Goal: Task Accomplishment & Management: Use online tool/utility

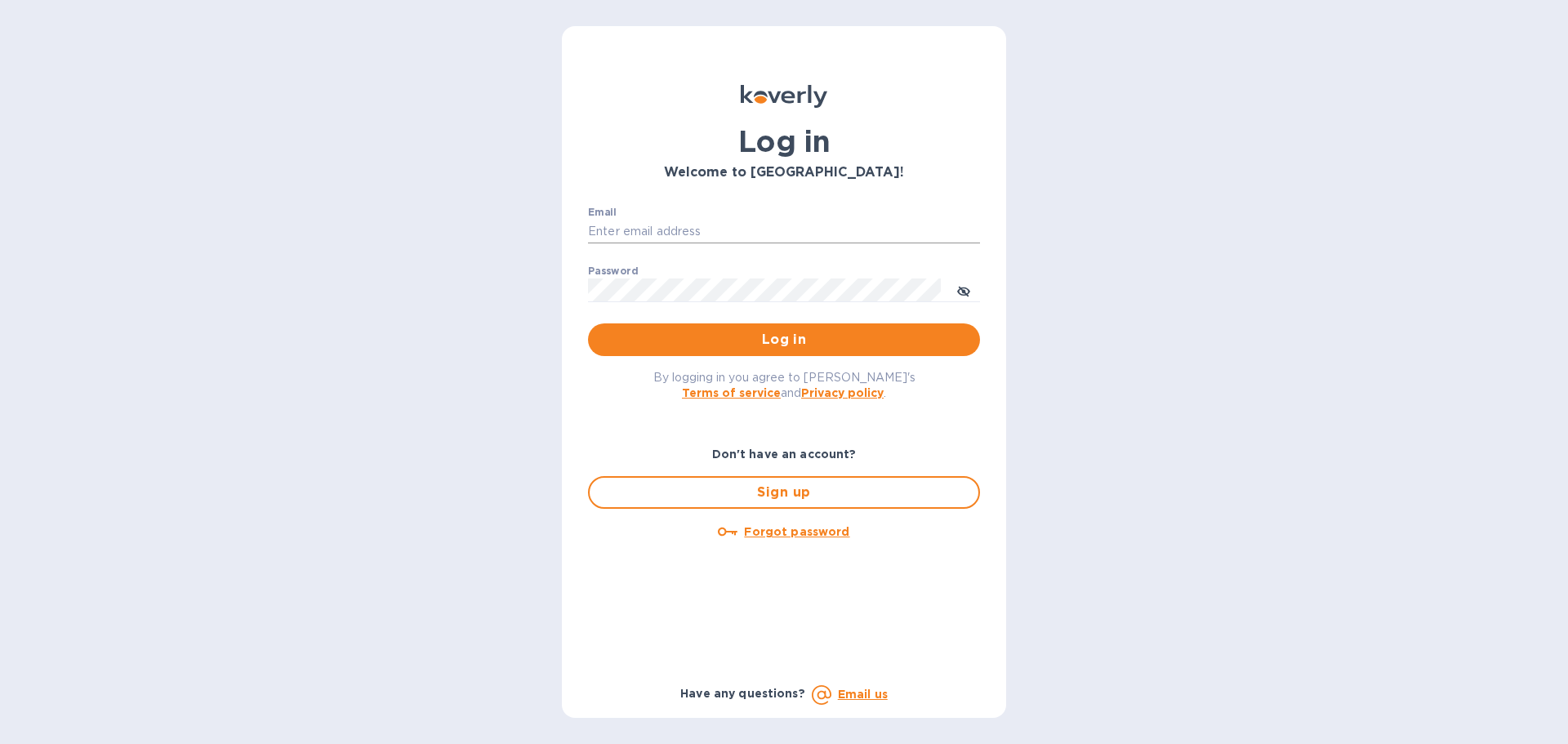
click at [672, 228] on input "Email" at bounding box center [784, 232] width 392 height 24
type input "[EMAIL_ADDRESS][DOMAIN_NAME]"
click at [588, 324] on button "Log in" at bounding box center [784, 339] width 392 height 33
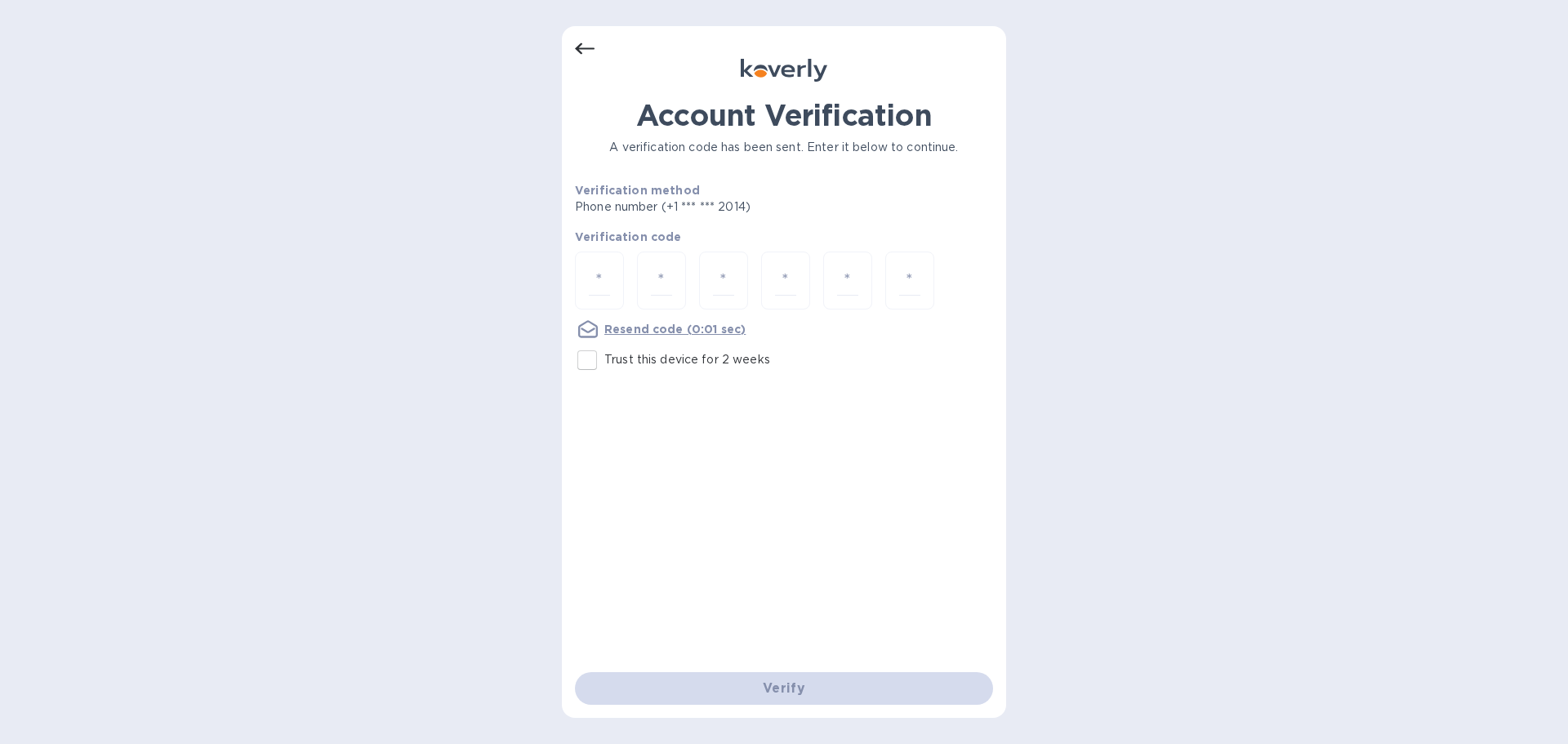
click at [584, 363] on input "Trust this device for 2 weeks" at bounding box center [587, 360] width 35 height 34
checkbox input "true"
click at [604, 274] on input "number" at bounding box center [599, 281] width 21 height 30
type input "1"
type input "9"
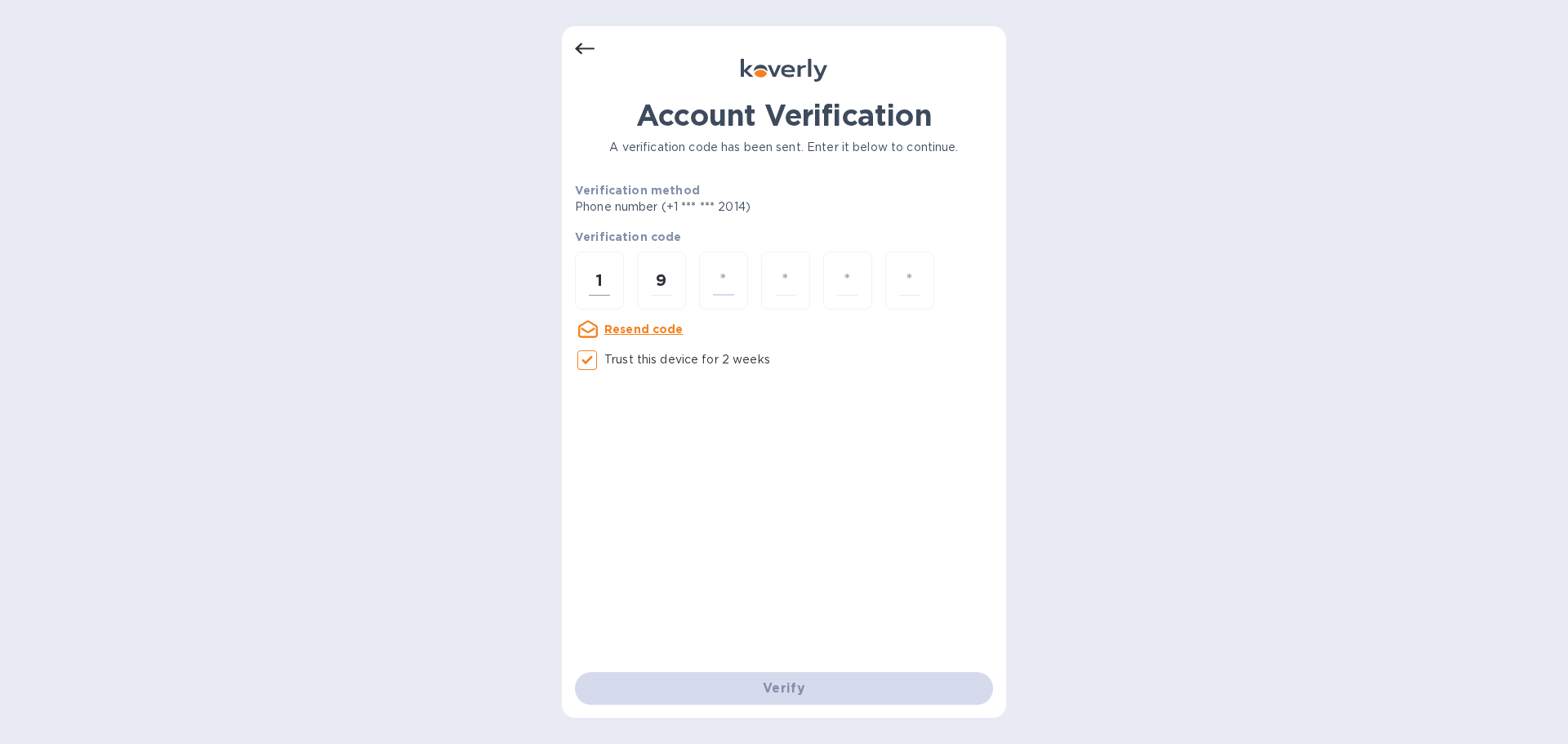
type input "2"
type input "4"
type input "2"
type input "8"
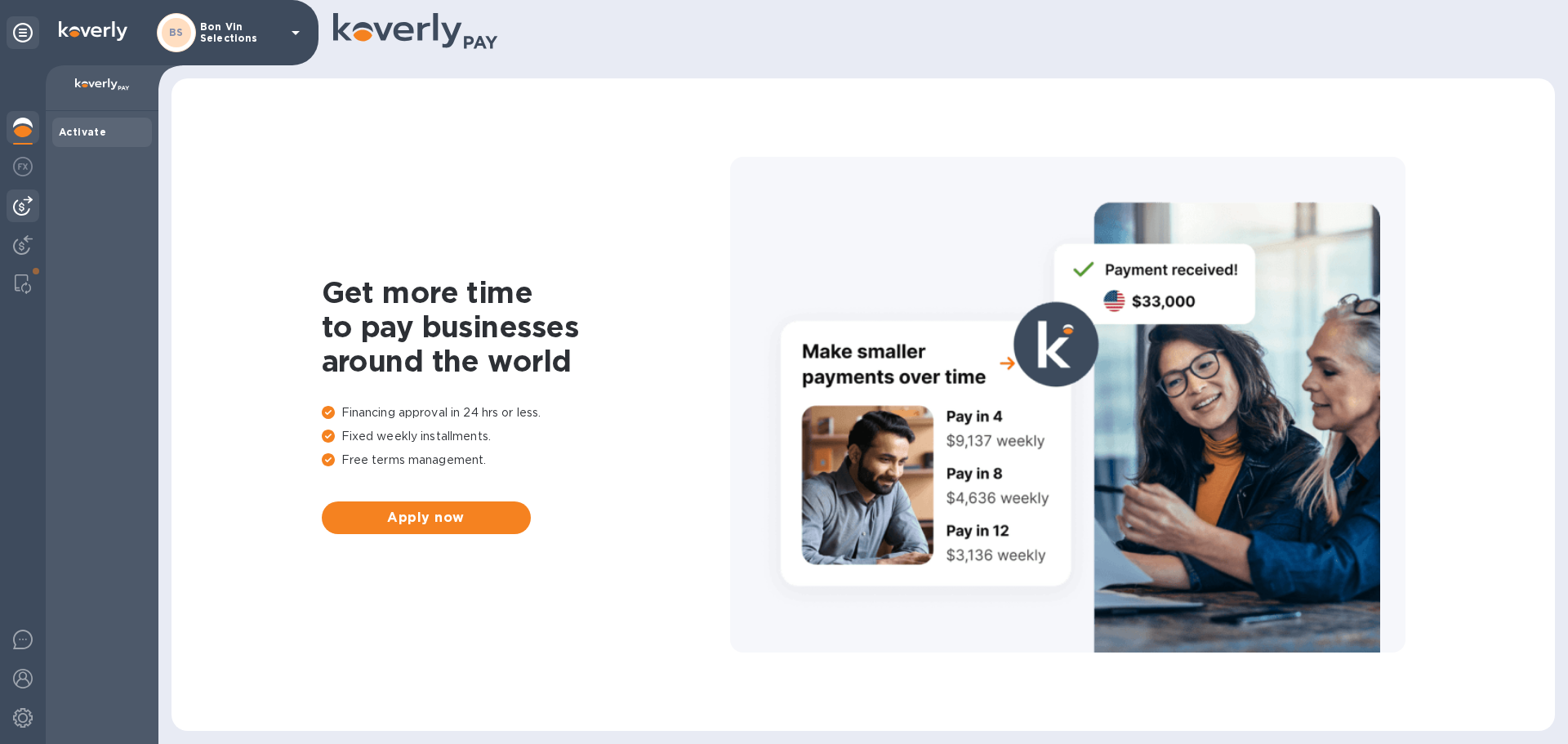
click at [29, 200] on img at bounding box center [22, 205] width 20 height 20
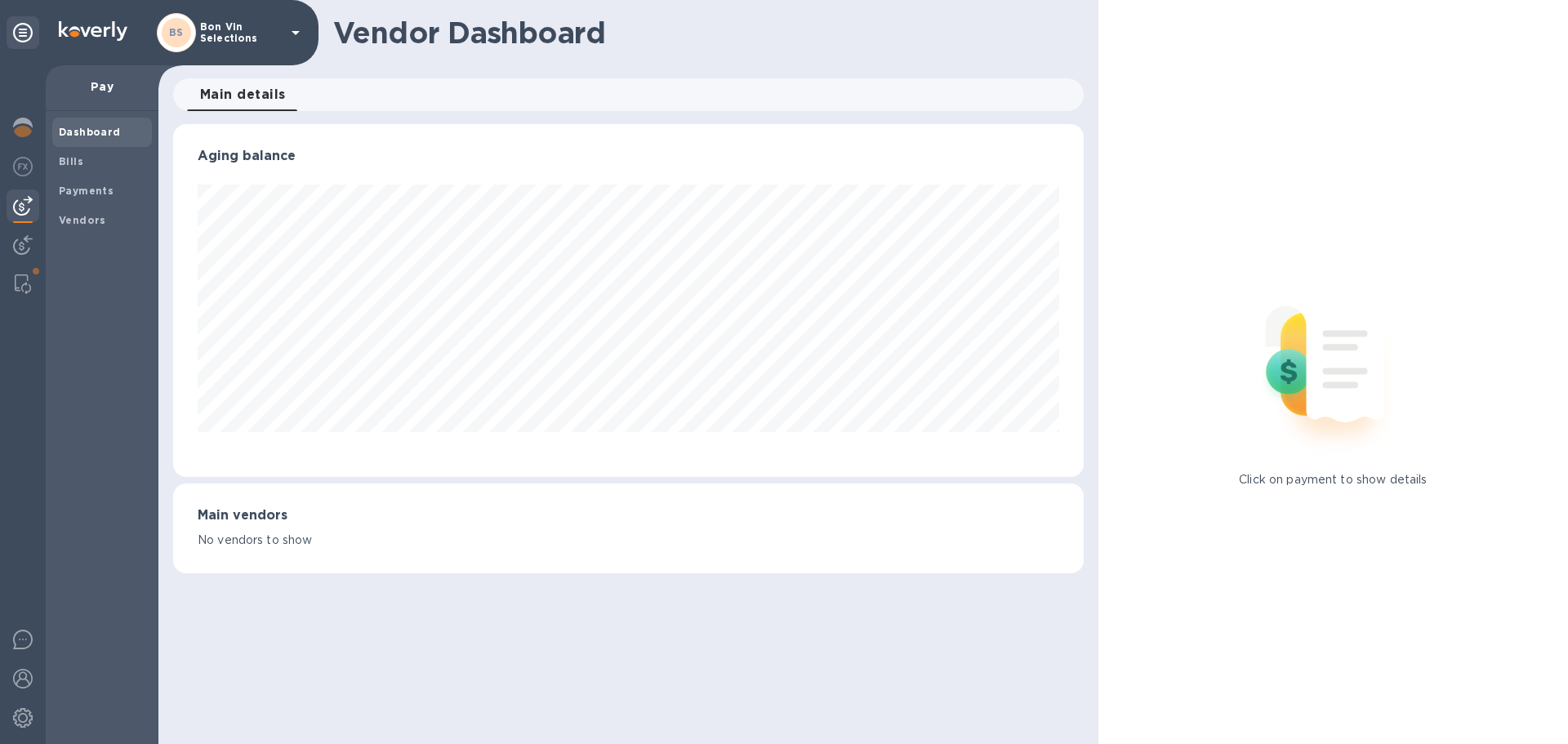
scroll to position [352, 909]
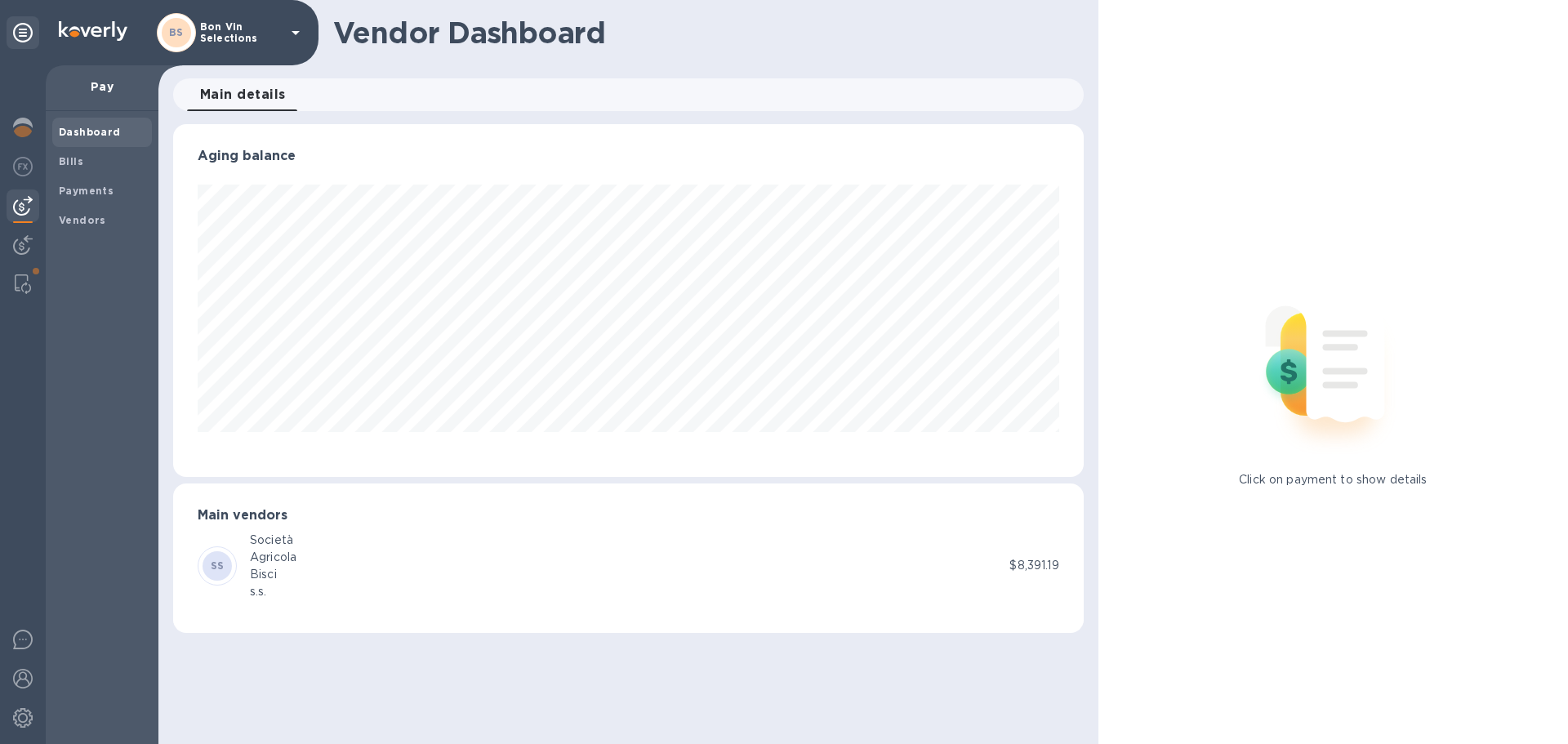
click at [41, 154] on div at bounding box center [22, 405] width 46 height 679
click at [32, 161] on img at bounding box center [22, 166] width 20 height 20
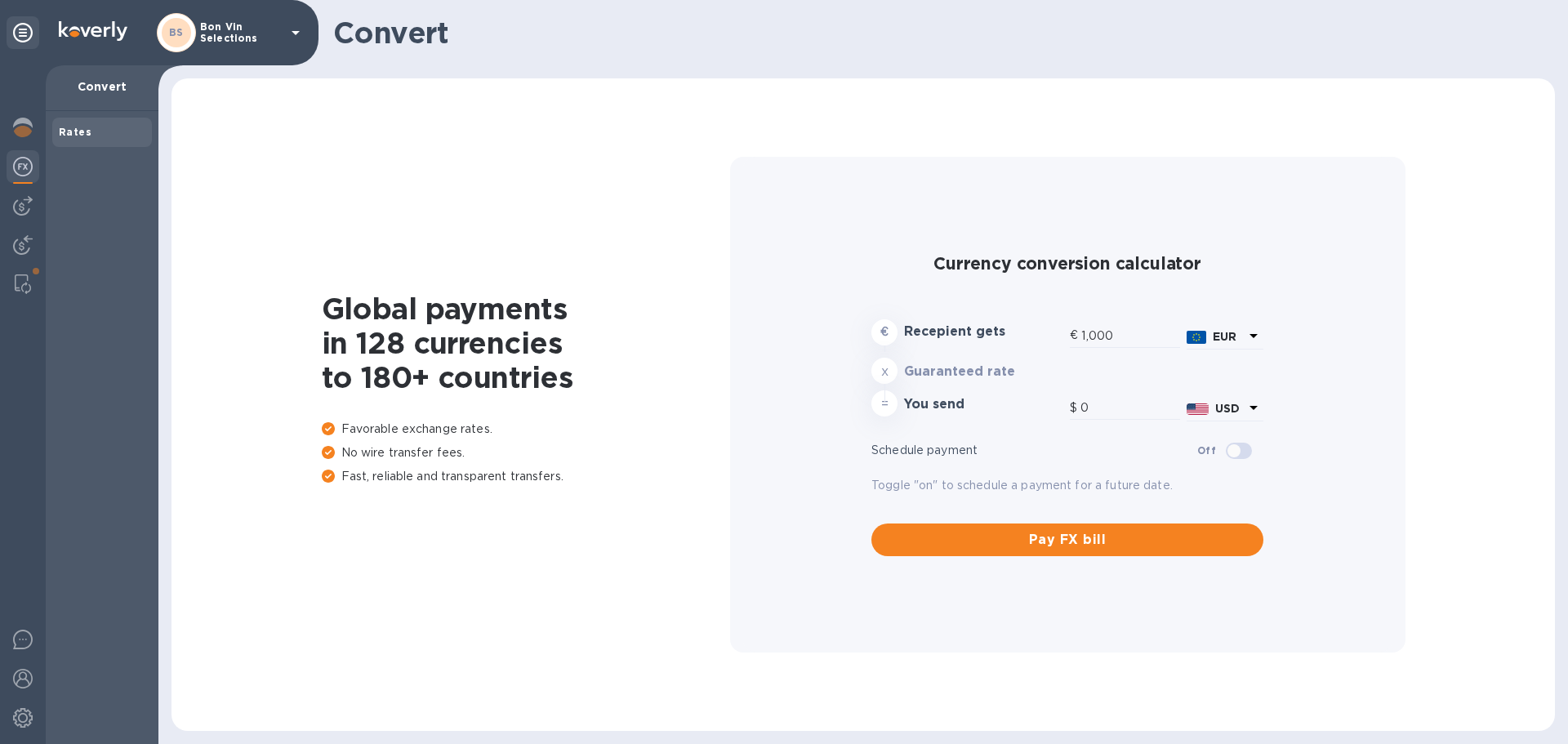
type input "1,174.38"
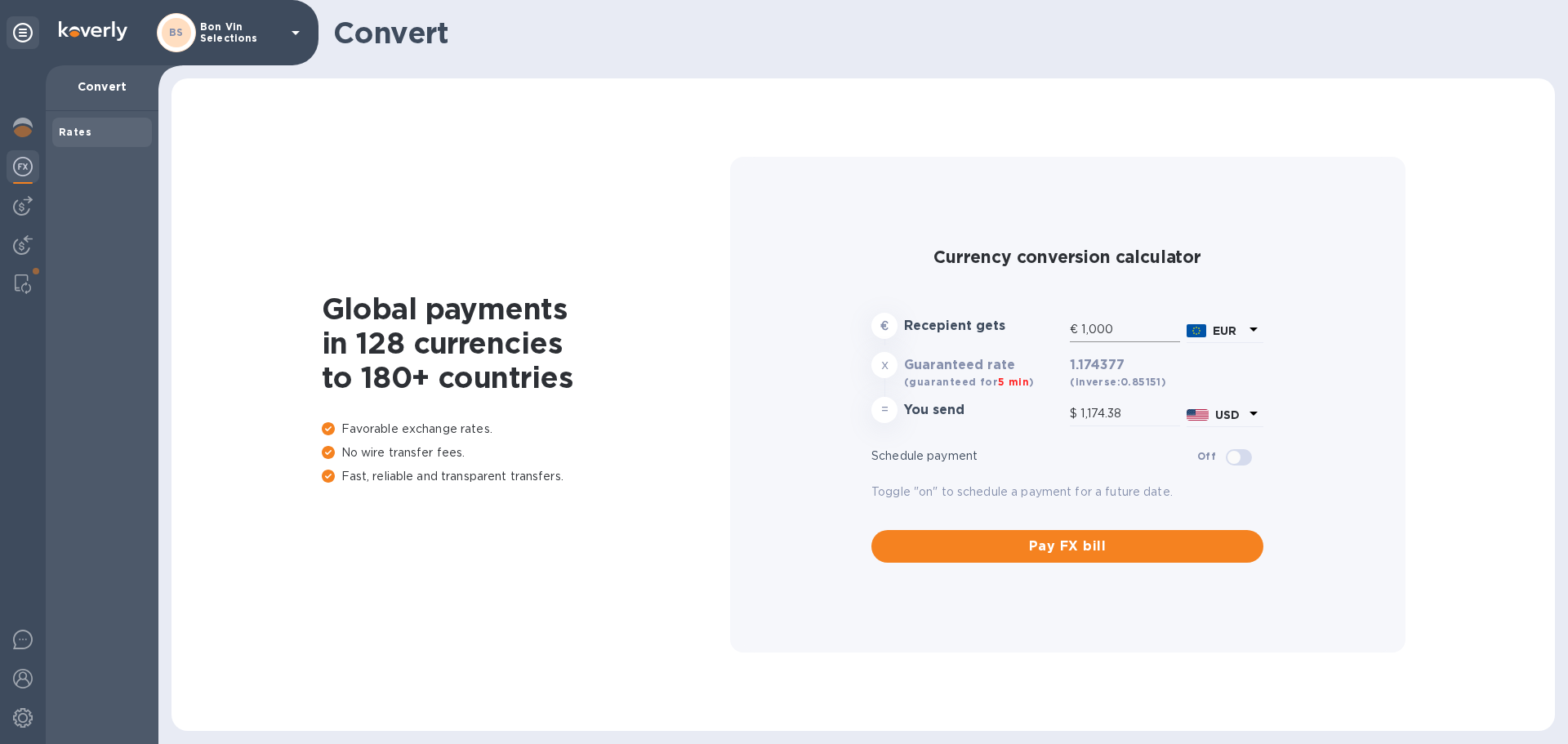
click at [1119, 331] on input "1,000" at bounding box center [1131, 330] width 99 height 24
drag, startPoint x: 1124, startPoint y: 324, endPoint x: 1061, endPoint y: 323, distance: 63.0
click at [1061, 323] on div "€ Recepient gets € 1,000 EUR" at bounding box center [1067, 328] width 398 height 38
type input "7"
type input "8.22"
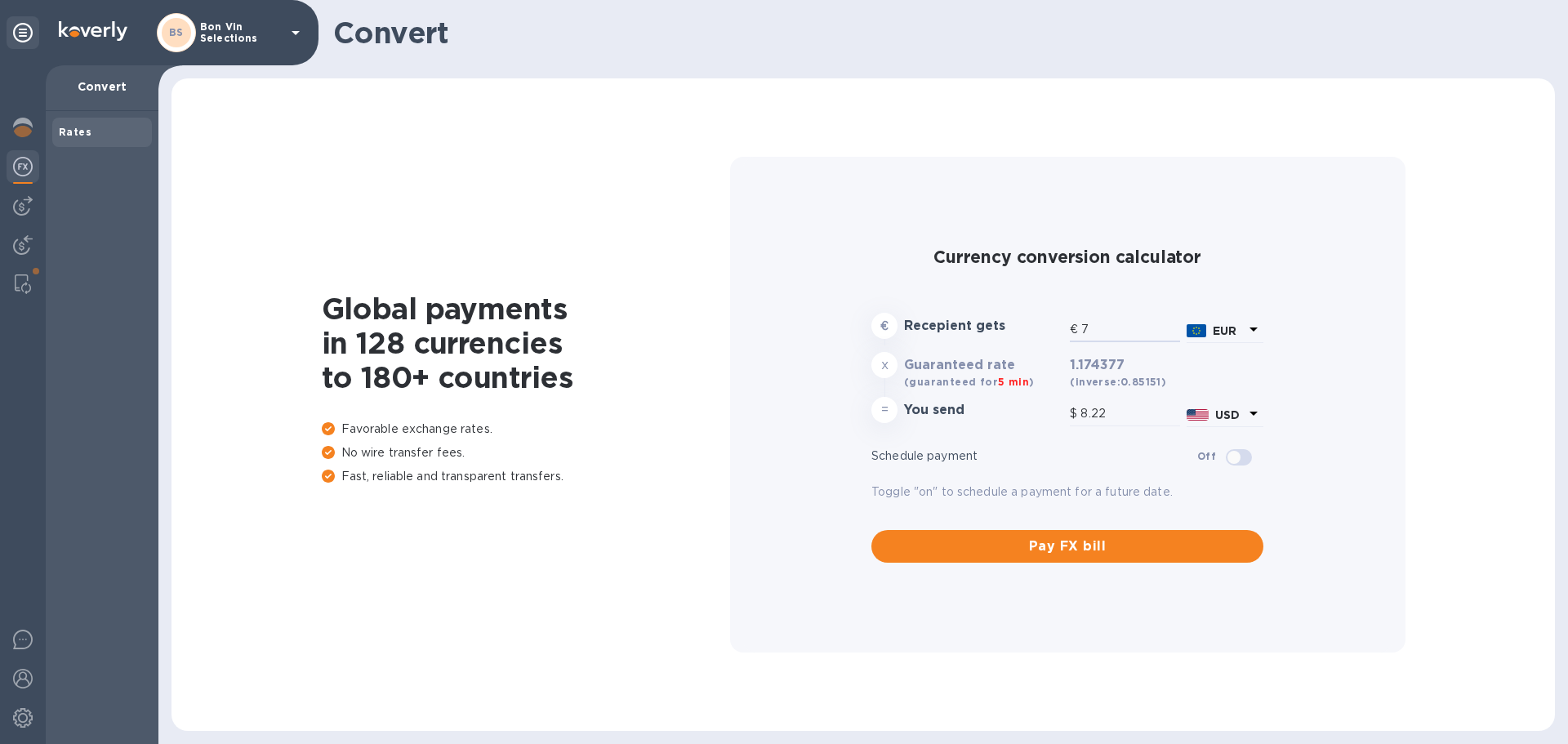
type input "71"
type input "83.38"
type input "714"
type input "838.51"
type input "7,145"
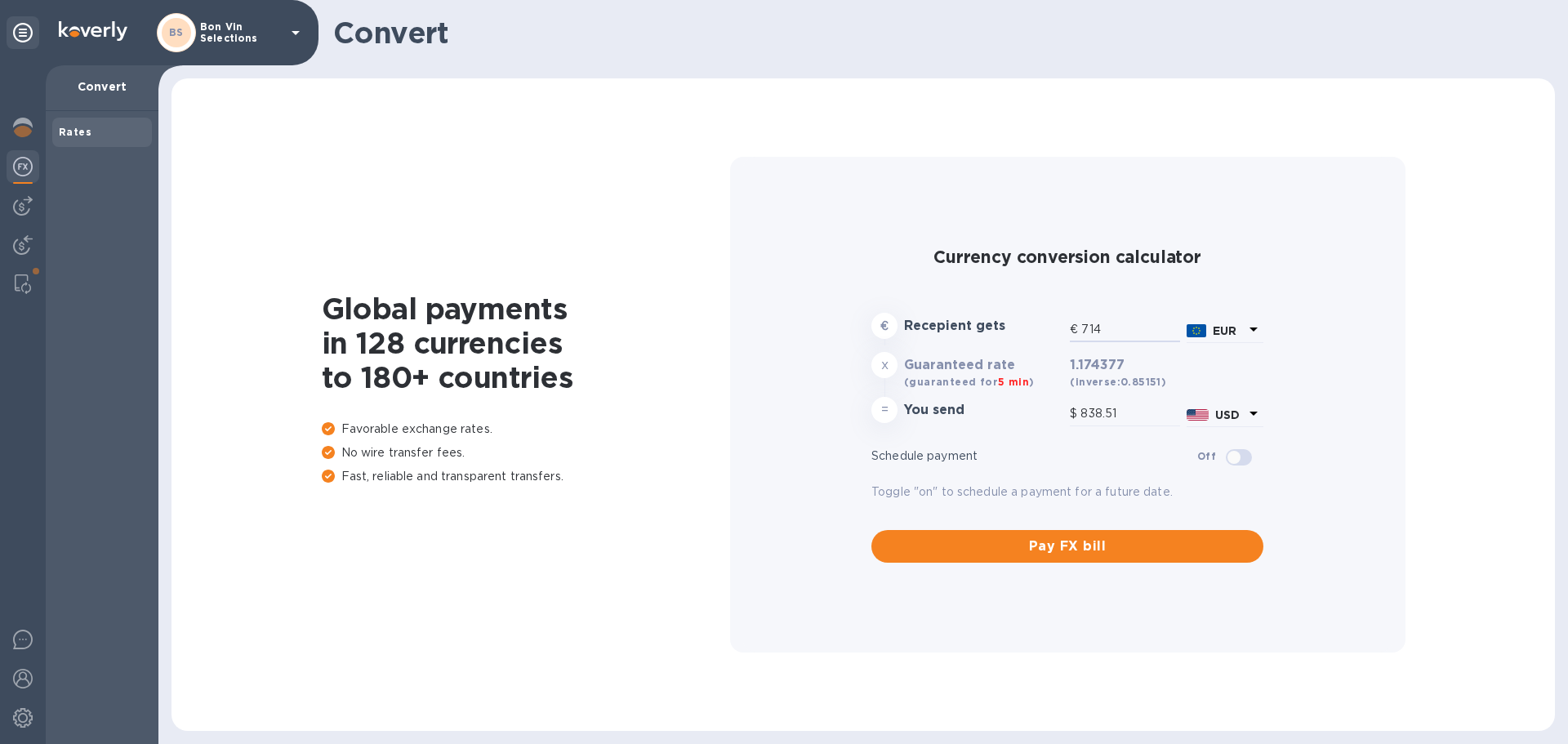
type input "8,390.92"
type input "7,145.2"
type input "8,391.16"
type input "7,145.23"
type input "8,391.19"
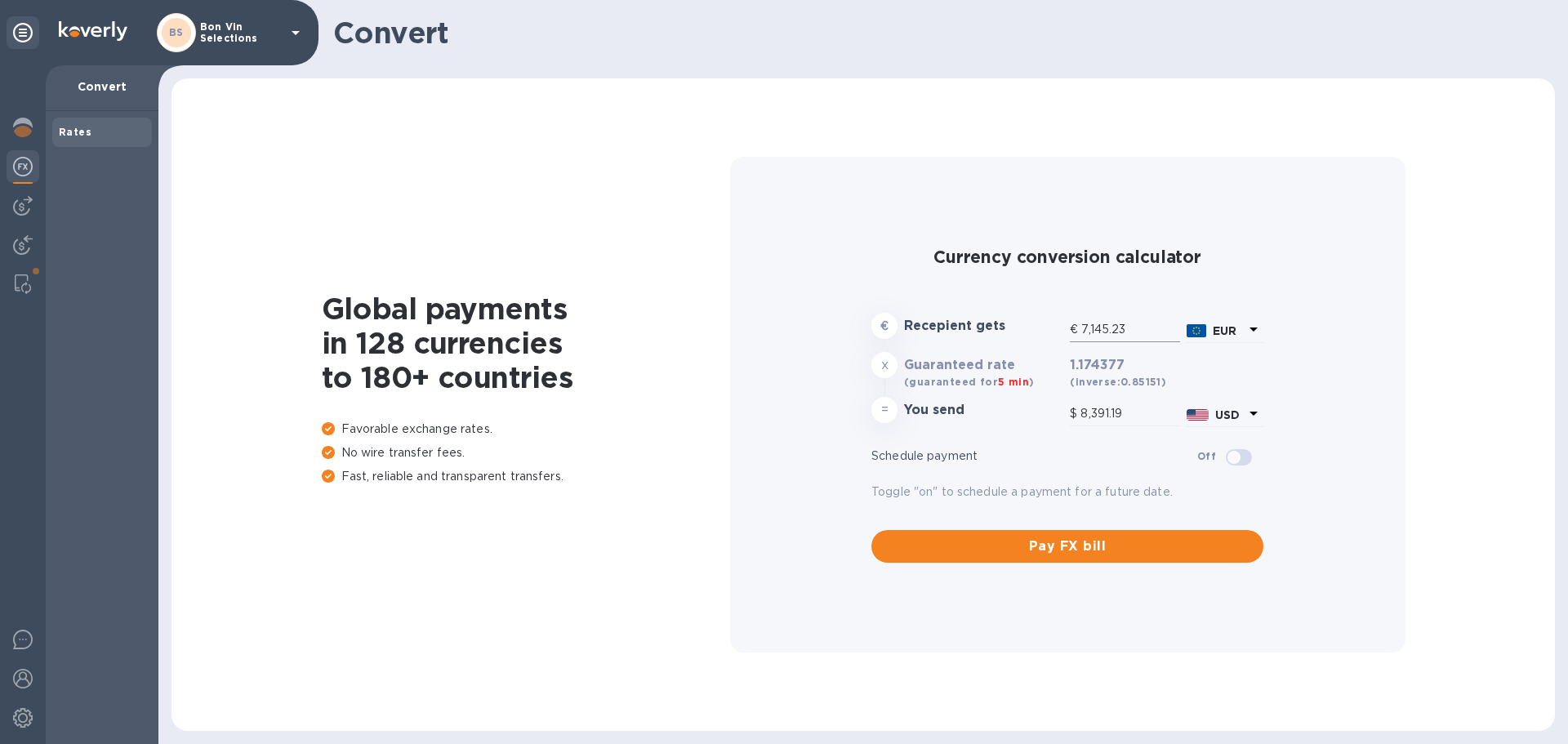
drag, startPoint x: 1139, startPoint y: 318, endPoint x: 1142, endPoint y: 331, distance: 13.3
click at [1139, 318] on input "7,145.23" at bounding box center [1131, 330] width 99 height 24
drag, startPoint x: 1133, startPoint y: 326, endPoint x: 1026, endPoint y: 327, distance: 107.0
click at [1026, 327] on div "€ Recepient gets € 7,145.23 EUR" at bounding box center [1067, 328] width 398 height 38
type input "1"
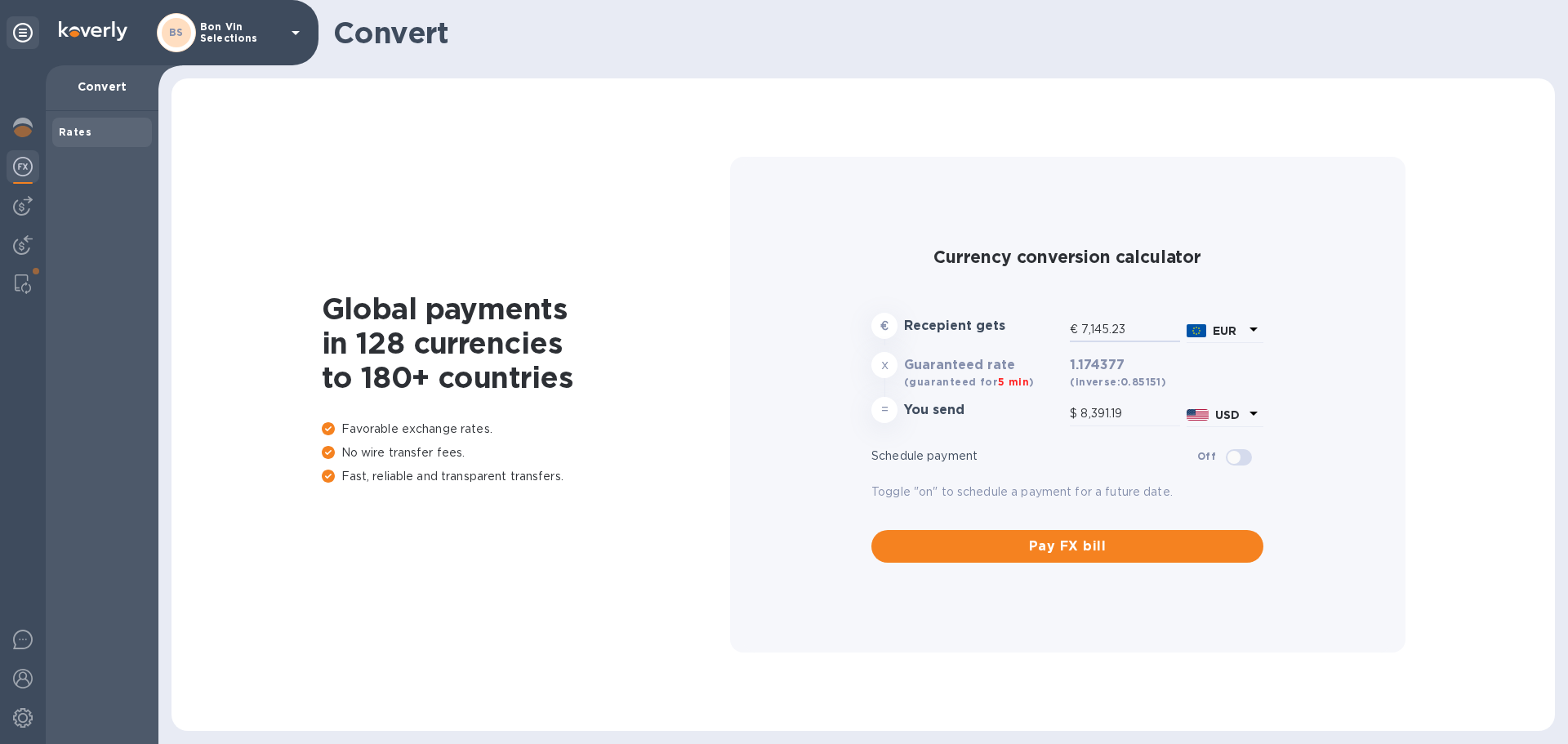
type input "1.17"
type input "14"
type input "16.44"
type input "146"
type input "171.46"
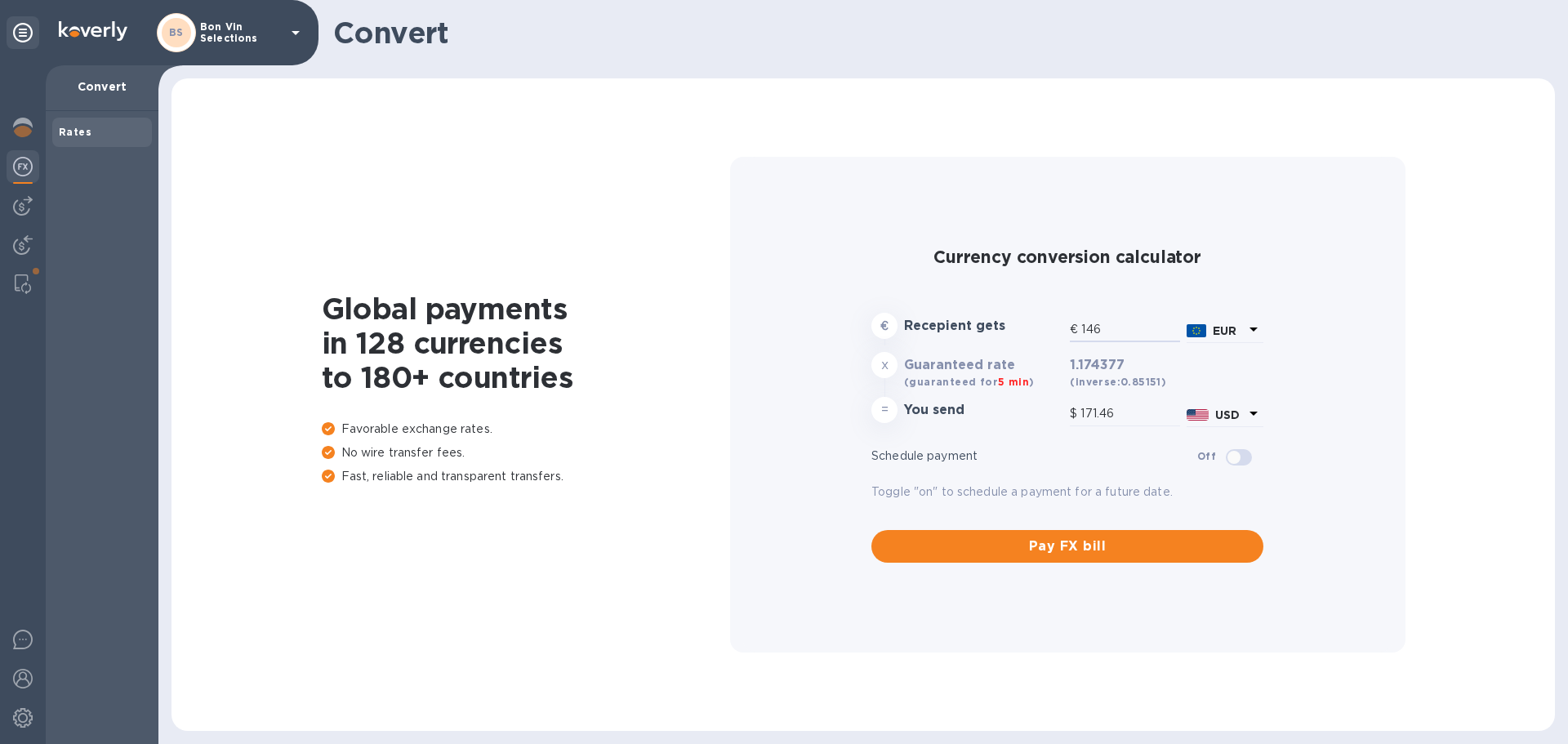
type input "1,464"
type input "1,719.29"
type input "14,640"
type input "17,192.88"
drag, startPoint x: 1148, startPoint y: 335, endPoint x: 1137, endPoint y: 328, distance: 13.0
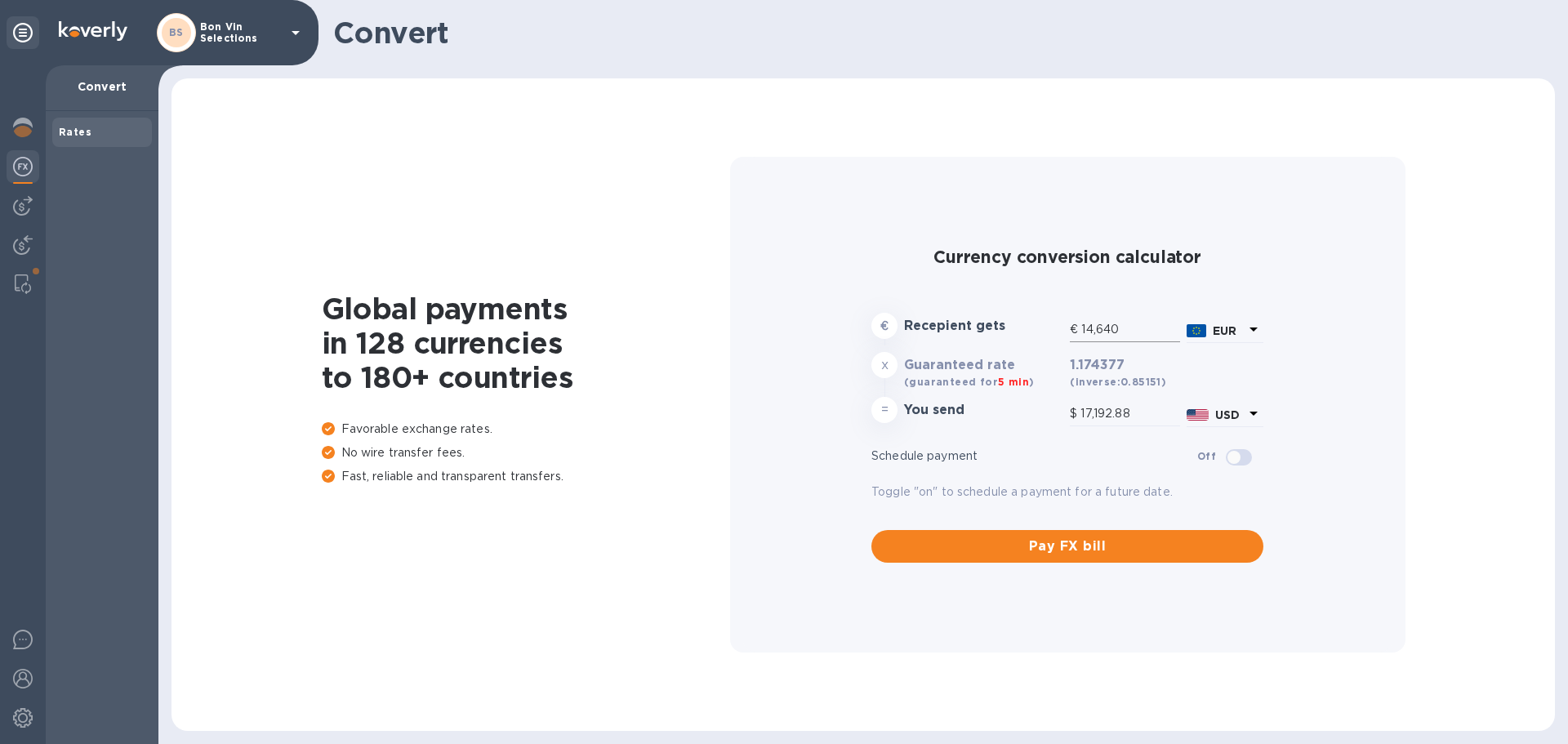
click at [1148, 335] on input "14,640" at bounding box center [1131, 330] width 99 height 24
drag, startPoint x: 1136, startPoint y: 328, endPoint x: 1041, endPoint y: 339, distance: 95.6
click at [1041, 339] on div "€ Recepient gets € 14,640 EUR" at bounding box center [1067, 328] width 398 height 38
type input "1"
type input "1.17"
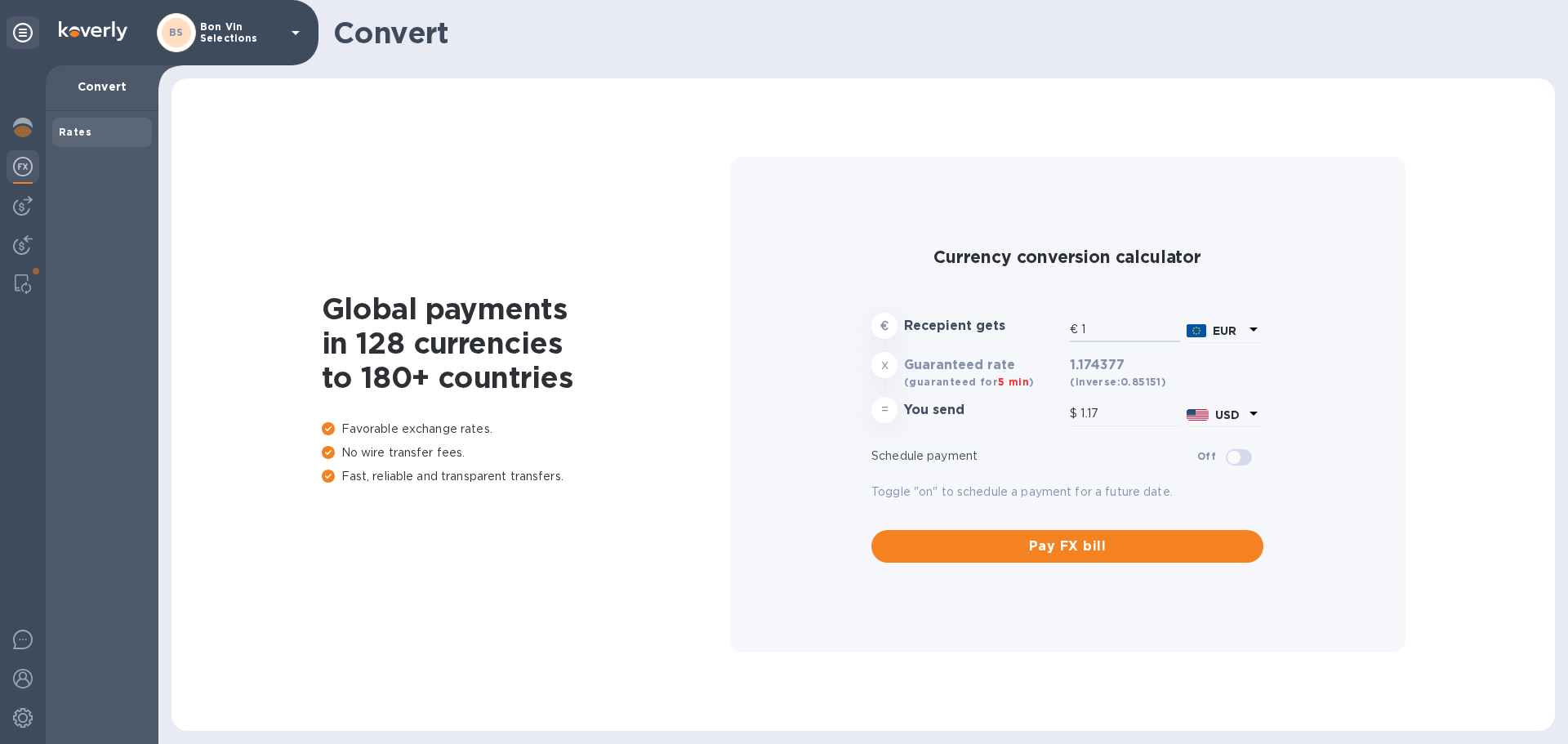
type input "11"
type input "12.92"
type input "115"
type input "135.05"
type input "1,156"
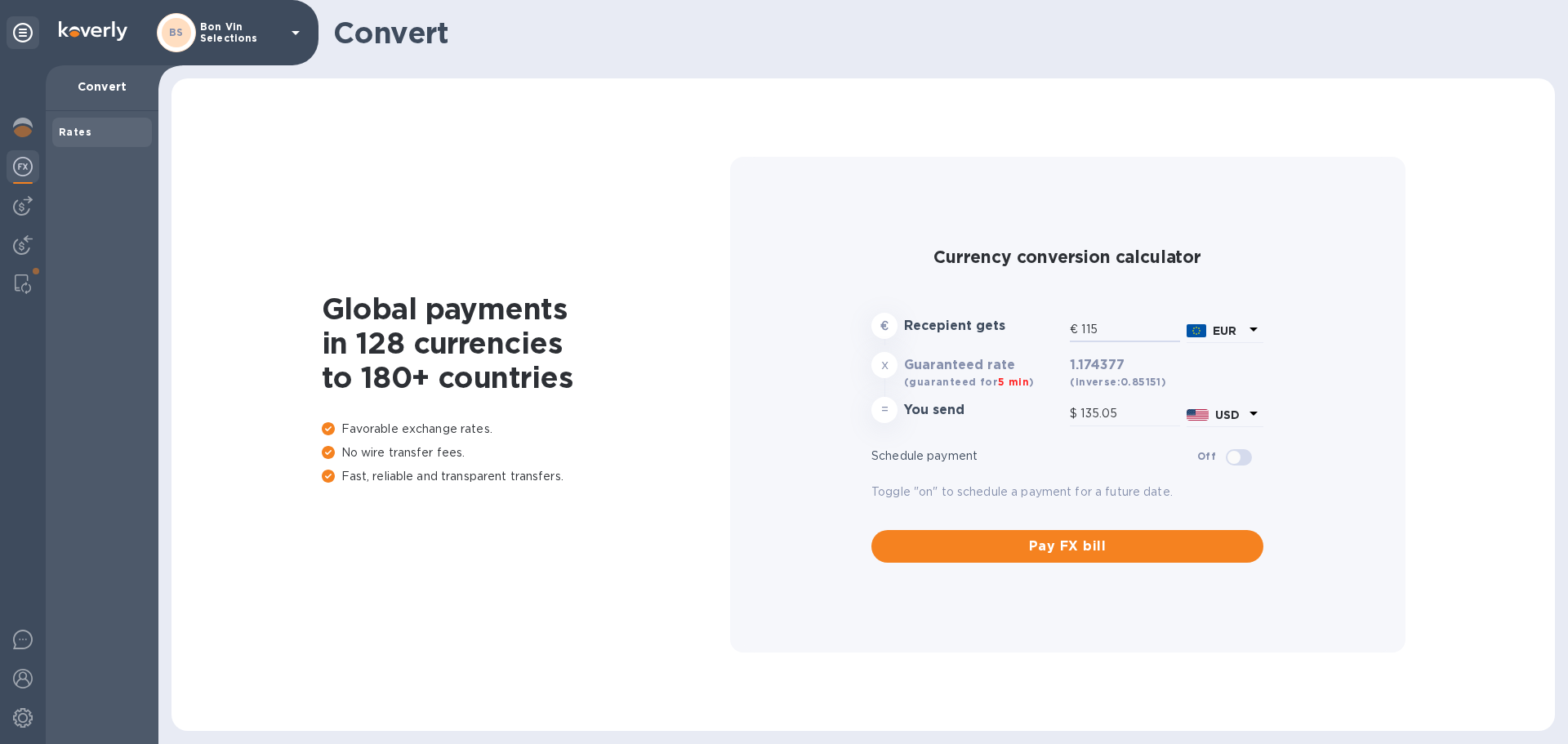
type input "1,357.58"
type input "11,566"
type input "13,582.84"
type input "11,566"
click at [23, 686] on img at bounding box center [22, 678] width 20 height 20
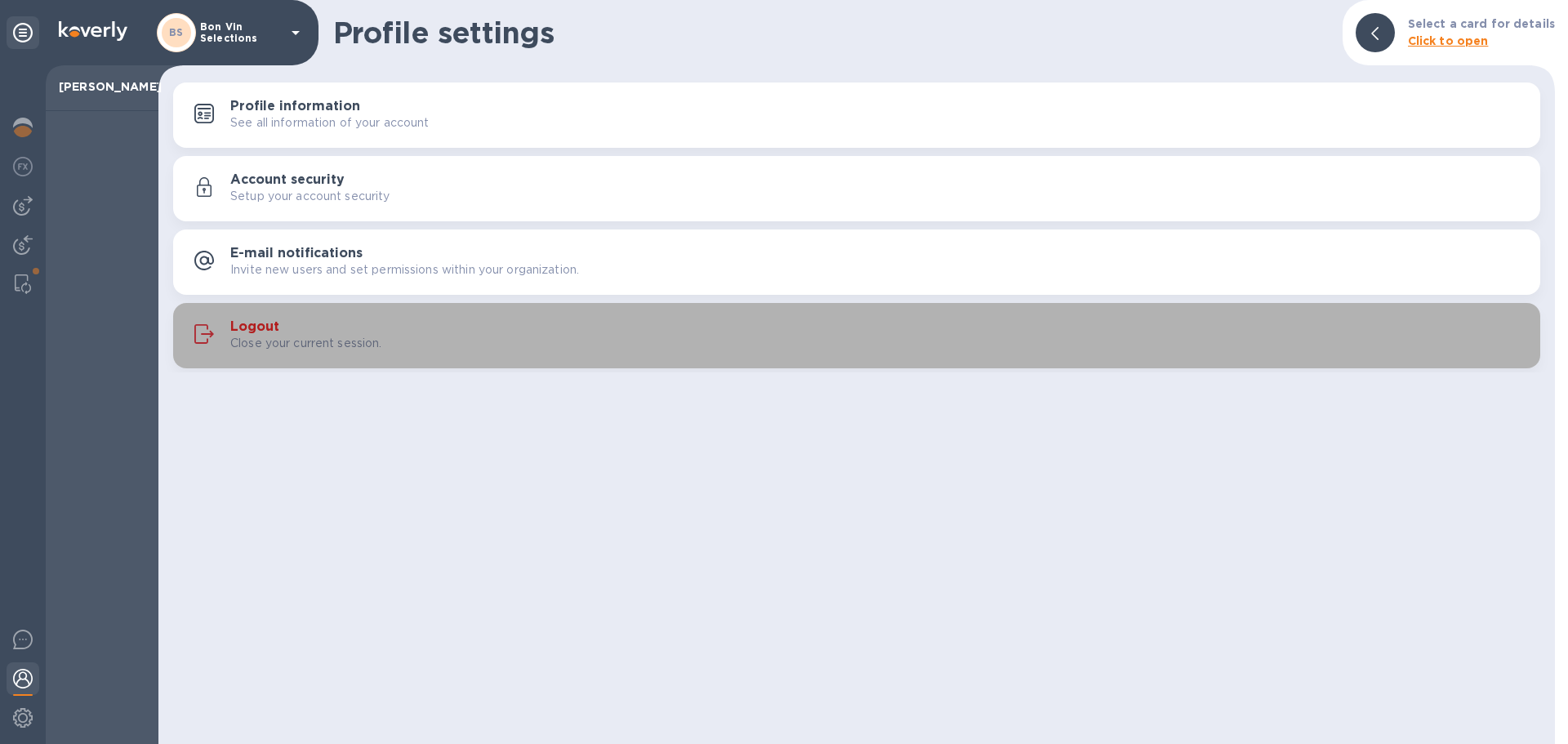
click at [250, 325] on h3 "Logout" at bounding box center [255, 326] width 49 height 16
